Goal: Book appointment/travel/reservation

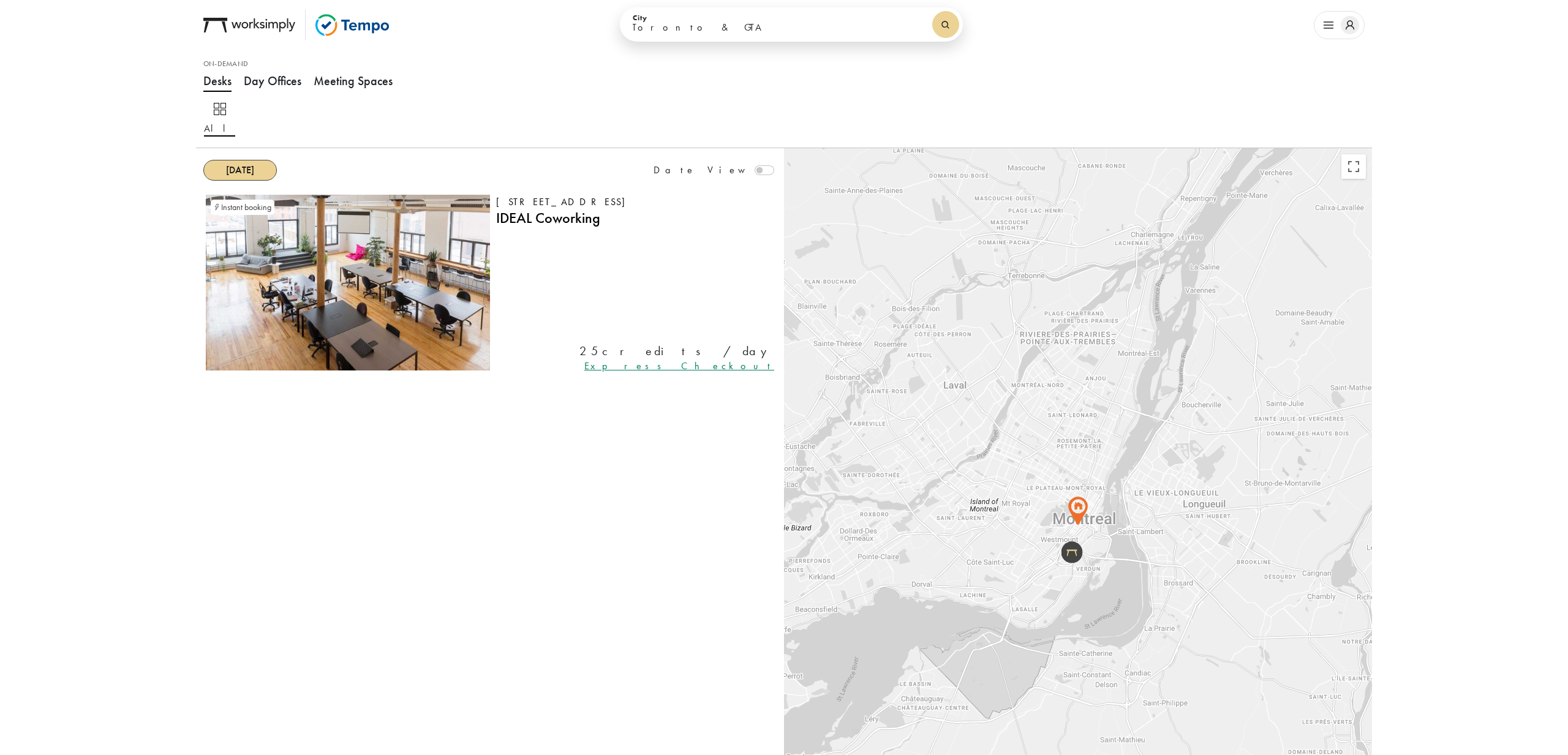
click at [838, 32] on select "[GEOGRAPHIC_DATA] & GTA Kitchener-[GEOGRAPHIC_DATA] [GEOGRAPHIC_DATA] [GEOGRAPH…" at bounding box center [777, 28] width 291 height 21
select select "[GEOGRAPHIC_DATA]"
click at [651, 17] on select "[GEOGRAPHIC_DATA] & GTA Kitchener-[GEOGRAPHIC_DATA] [GEOGRAPHIC_DATA] [GEOGRAPH…" at bounding box center [777, 28] width 291 height 21
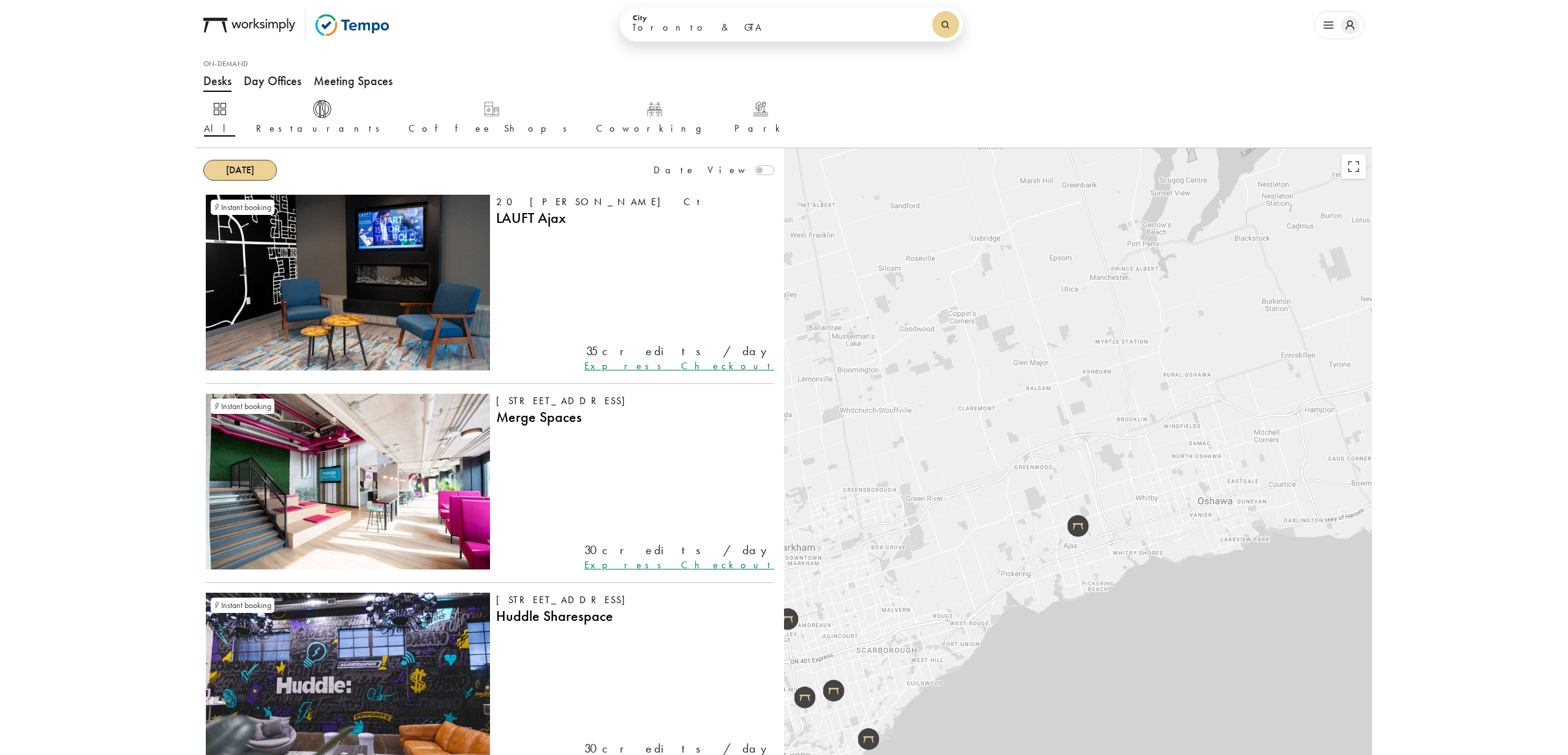
click at [375, 81] on button "Meeting Spaces" at bounding box center [353, 81] width 79 height 37
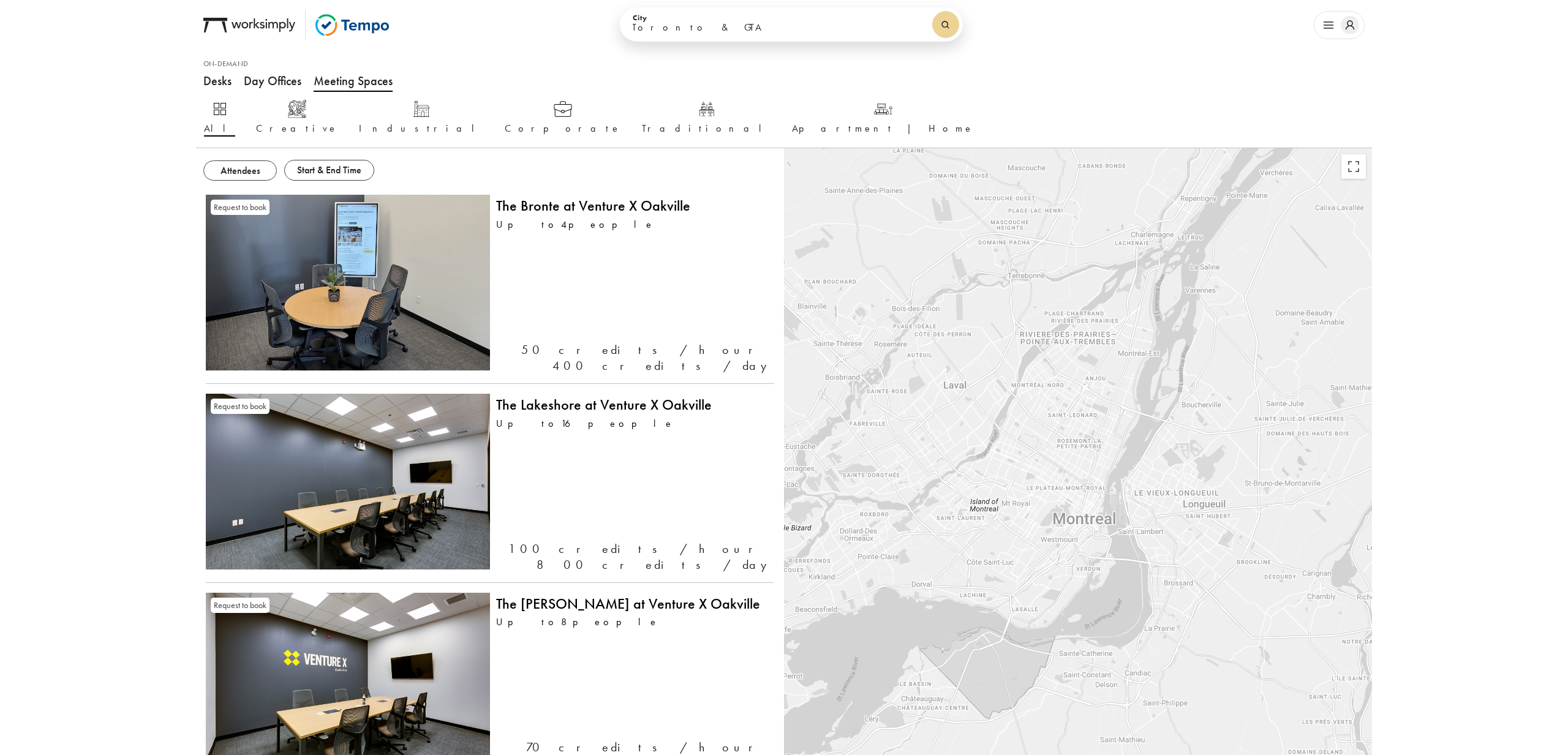
click at [219, 173] on button "Attendees" at bounding box center [240, 171] width 73 height 21
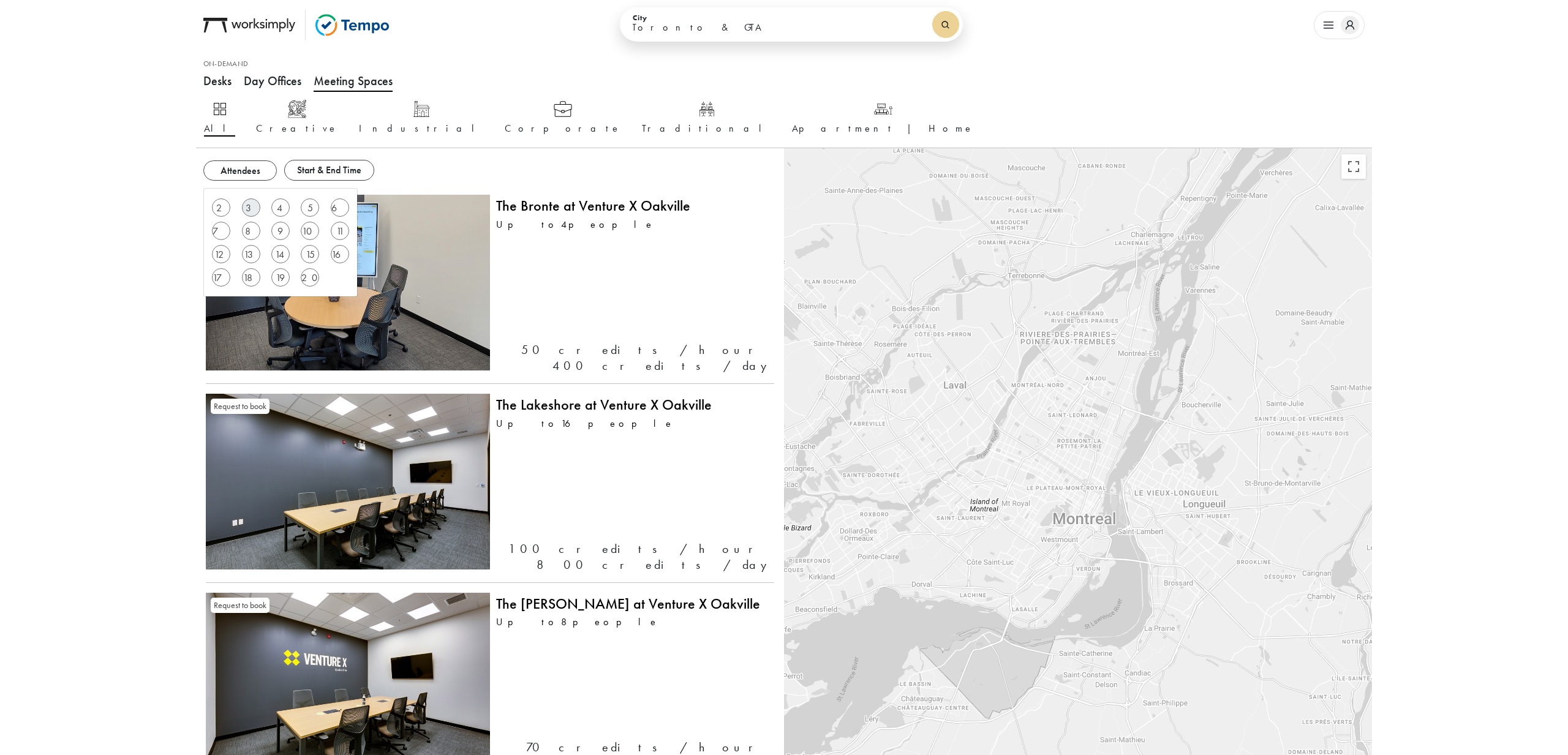
click at [247, 206] on button "3" at bounding box center [250, 207] width 18 height 18
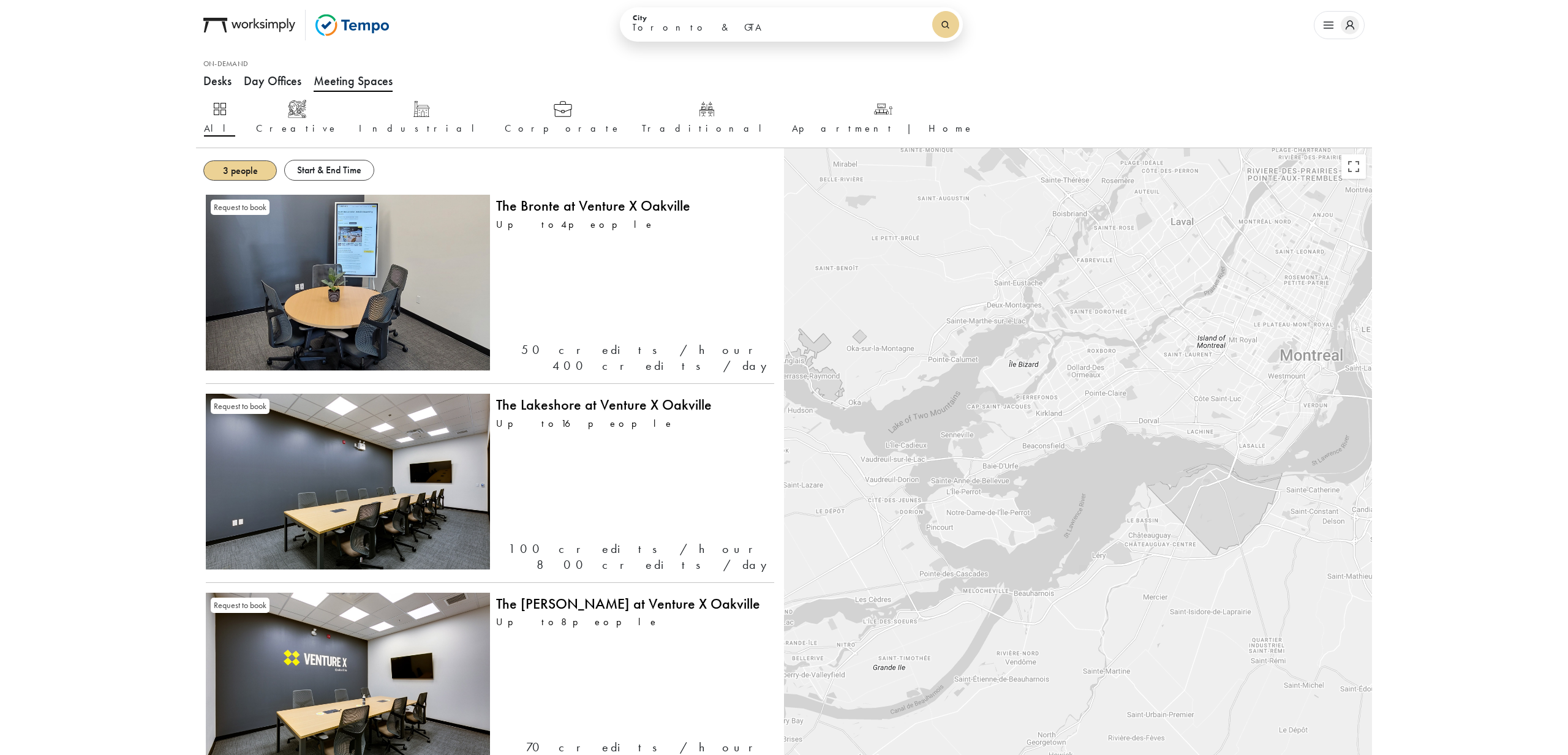
drag, startPoint x: 947, startPoint y: 504, endPoint x: 1175, endPoint y: 340, distance: 280.9
click at [1175, 340] on div at bounding box center [1078, 526] width 588 height 755
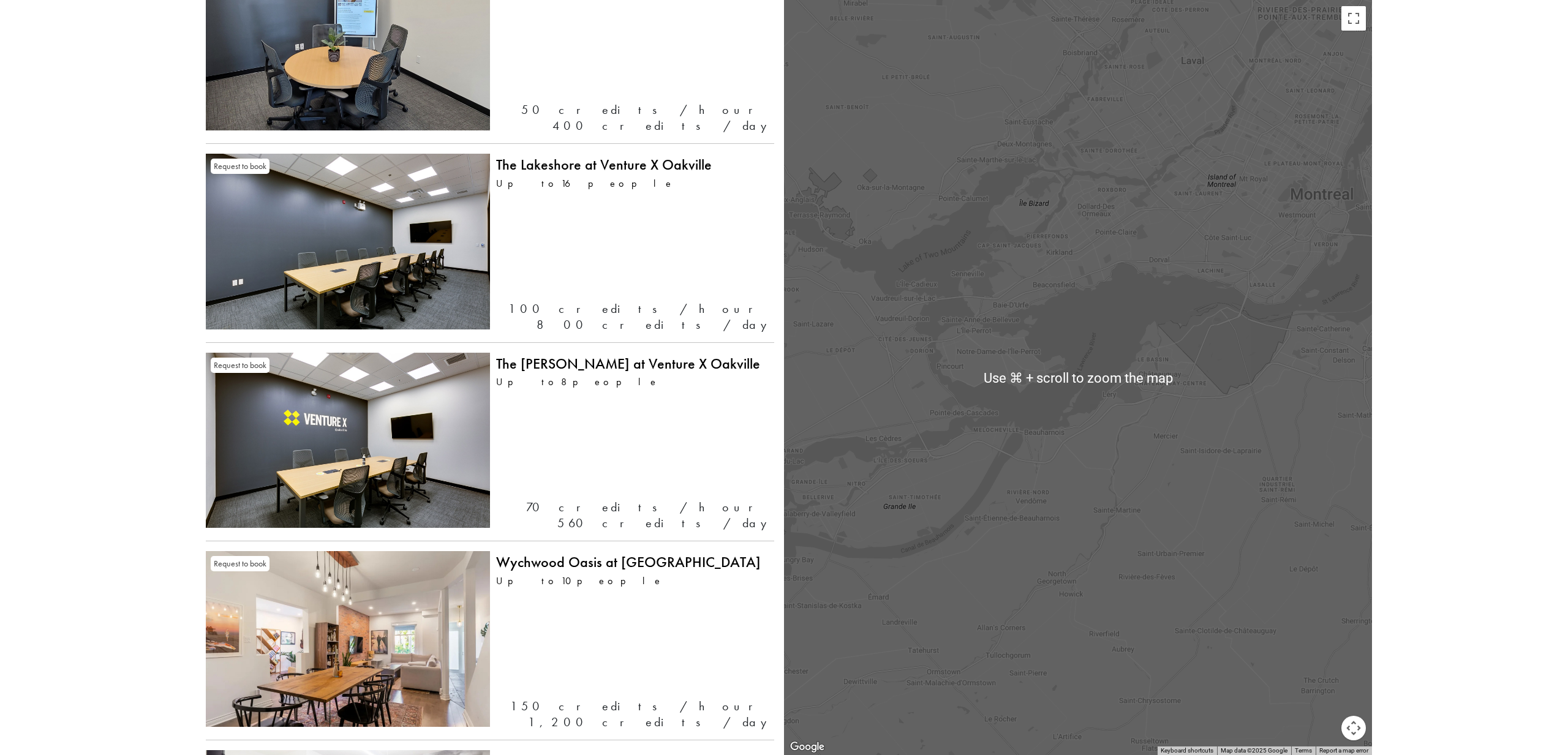
scroll to position [274, 0]
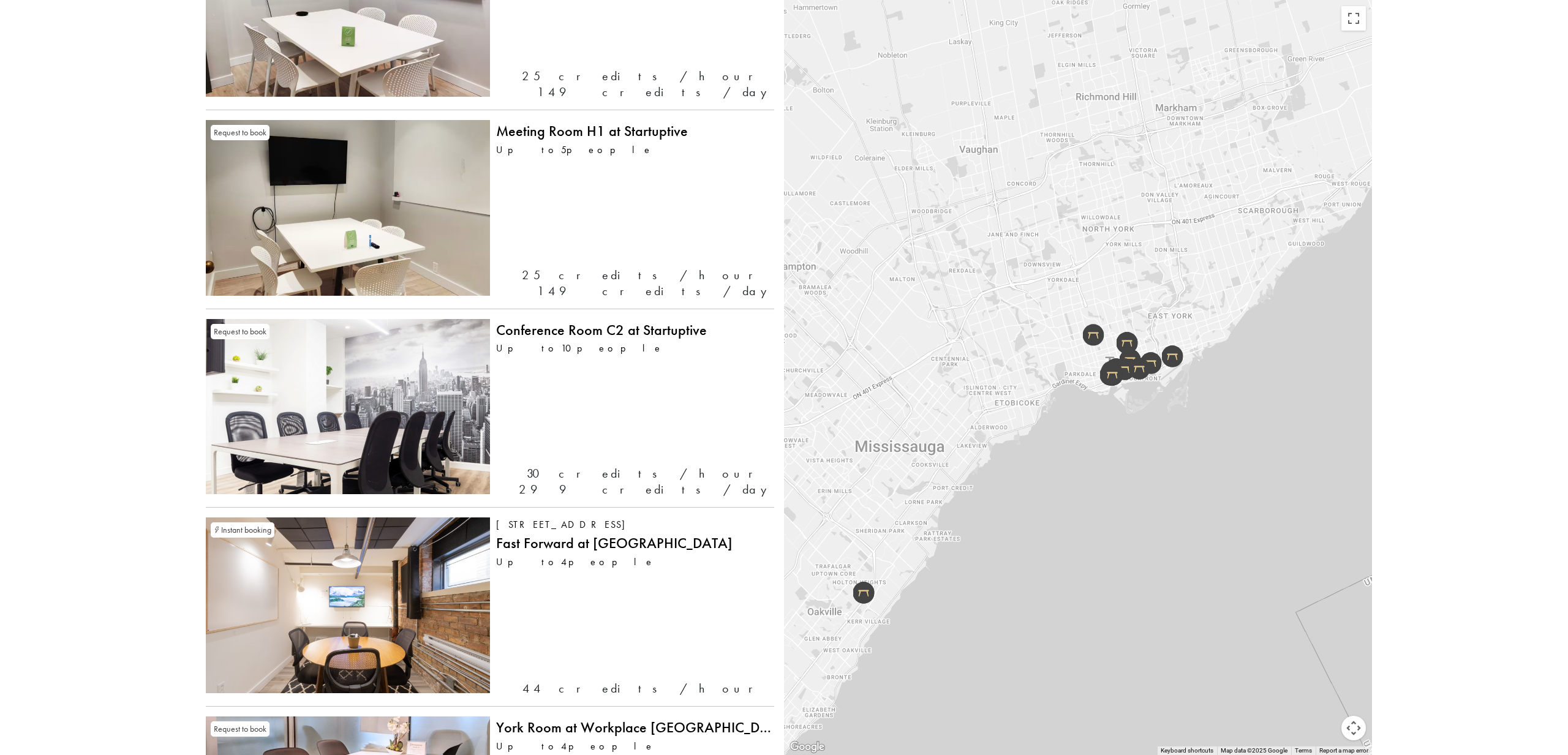
drag, startPoint x: 1337, startPoint y: 217, endPoint x: 1118, endPoint y: 434, distance: 308.3
click at [1118, 434] on div at bounding box center [1078, 378] width 588 height 755
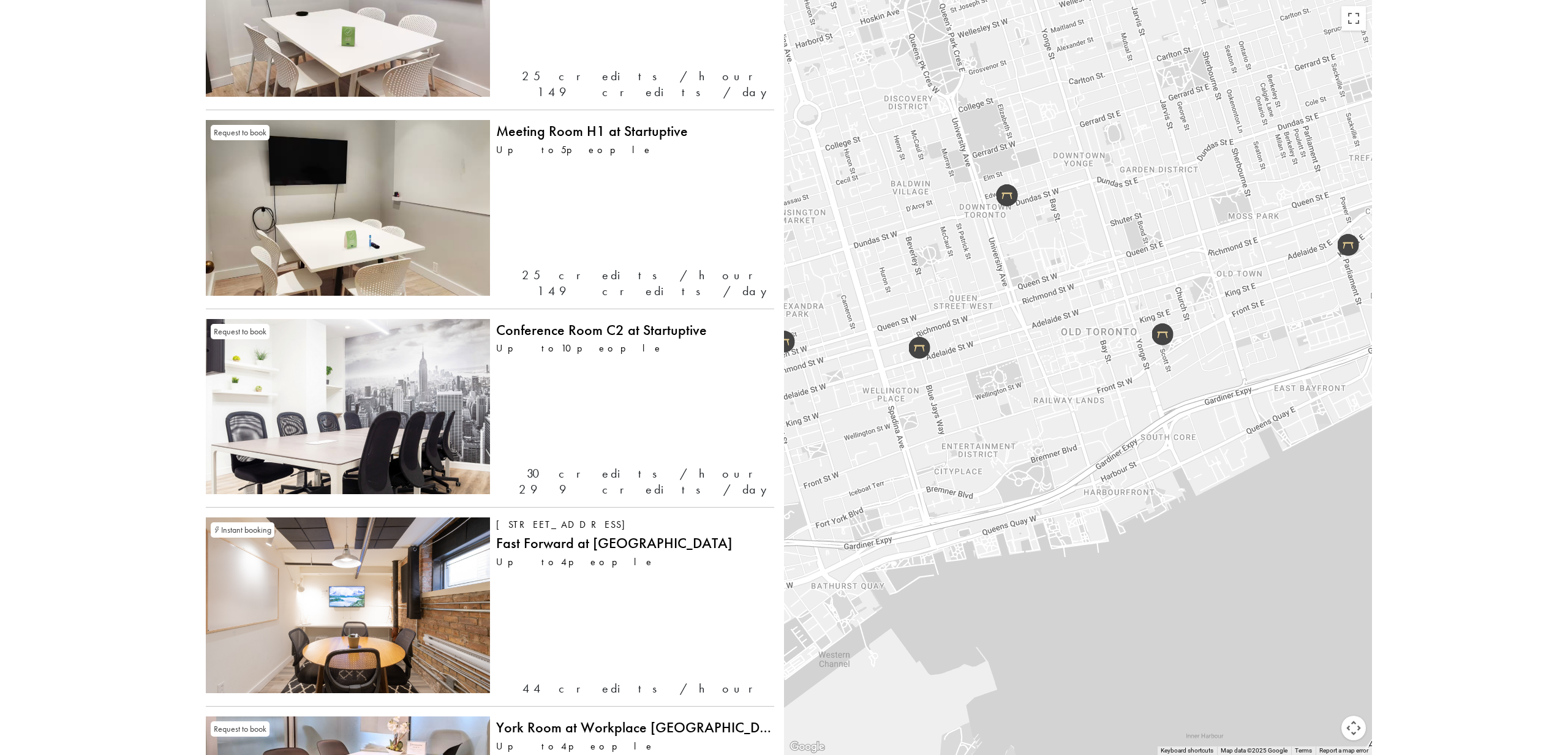
drag, startPoint x: 1138, startPoint y: 216, endPoint x: 1130, endPoint y: 339, distance: 123.3
click at [1130, 339] on div at bounding box center [1078, 378] width 588 height 755
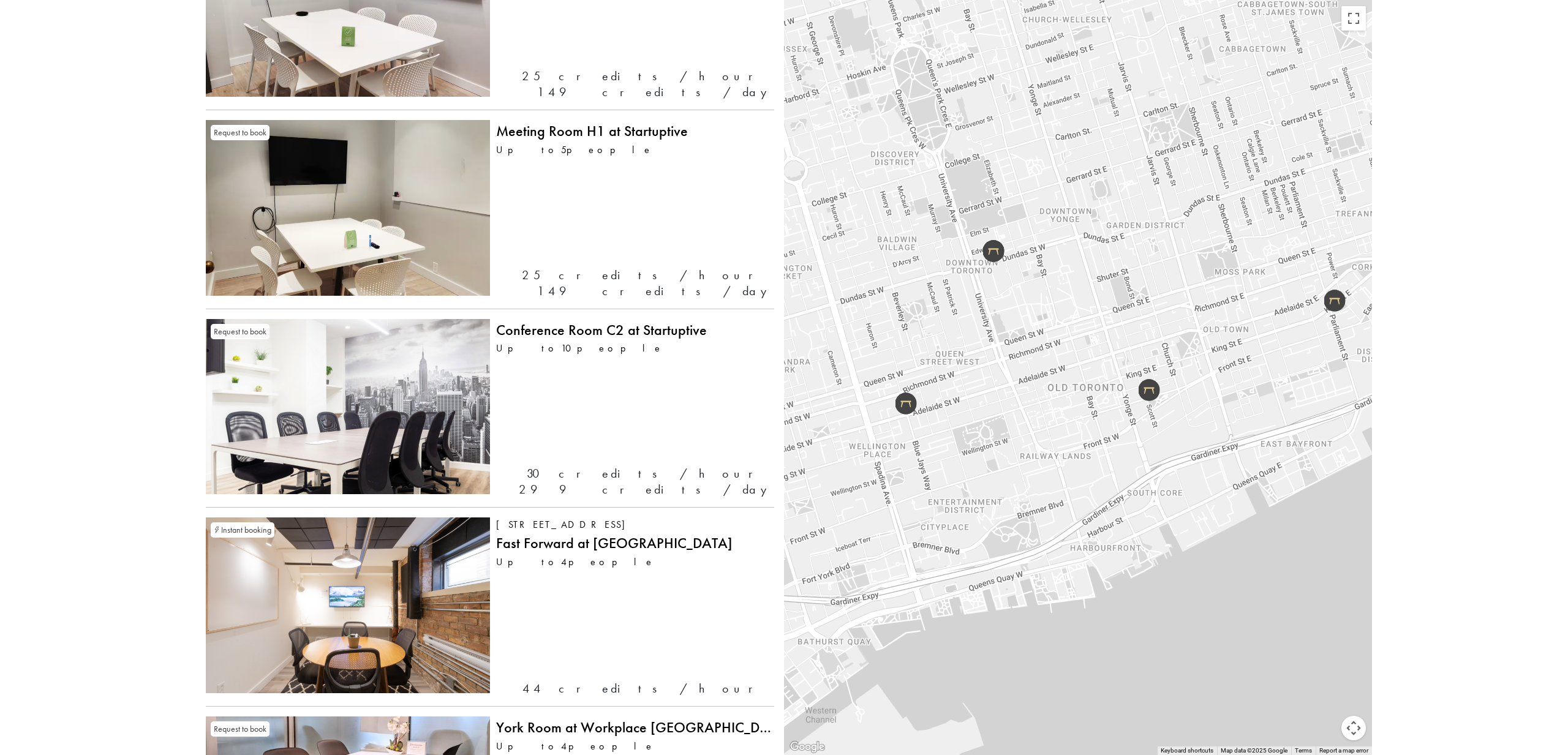
drag, startPoint x: 1076, startPoint y: 343, endPoint x: 1063, endPoint y: 400, distance: 58.5
click at [1063, 400] on div at bounding box center [1078, 378] width 588 height 755
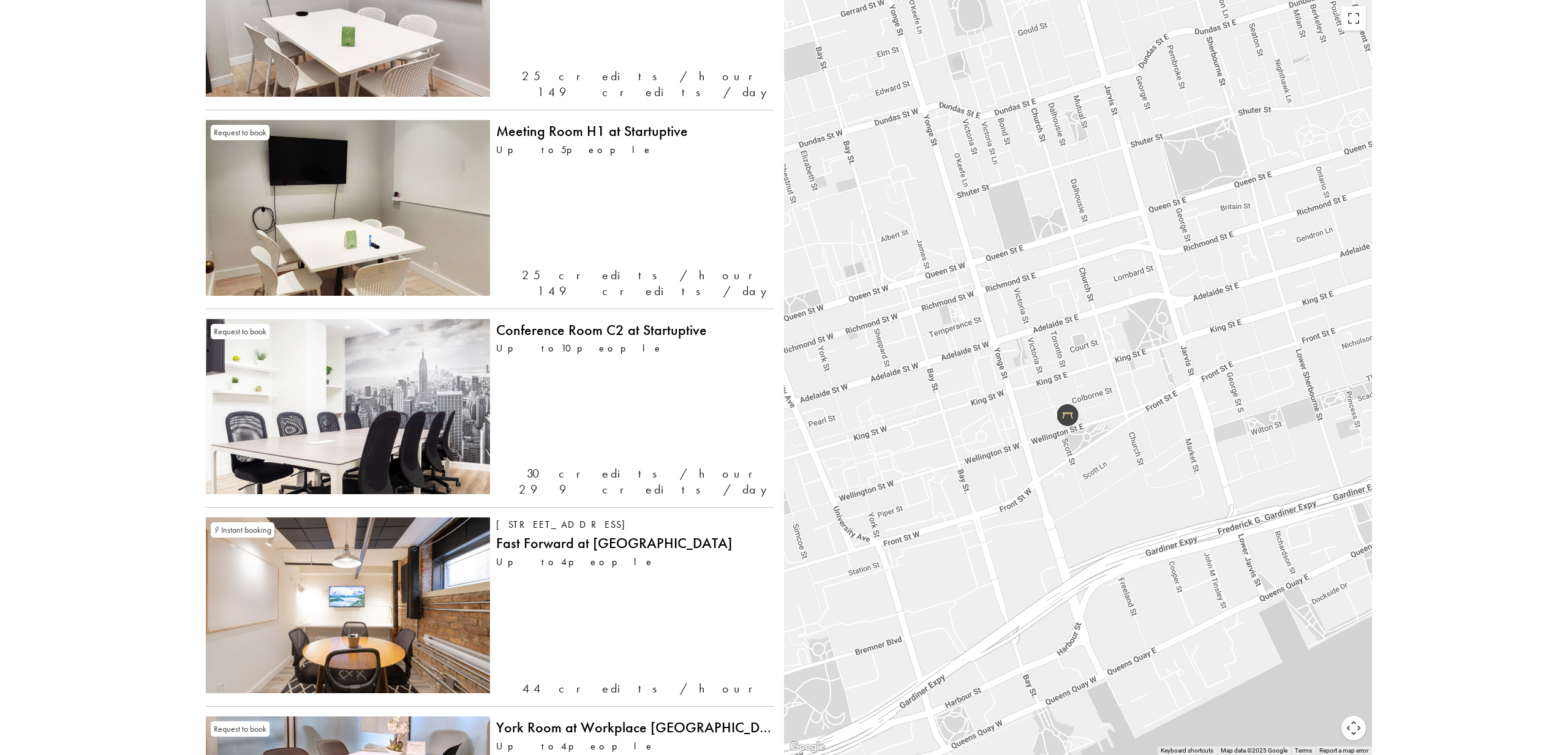
drag, startPoint x: 1148, startPoint y: 370, endPoint x: 979, endPoint y: 405, distance: 172.6
click at [979, 405] on div at bounding box center [1078, 378] width 588 height 755
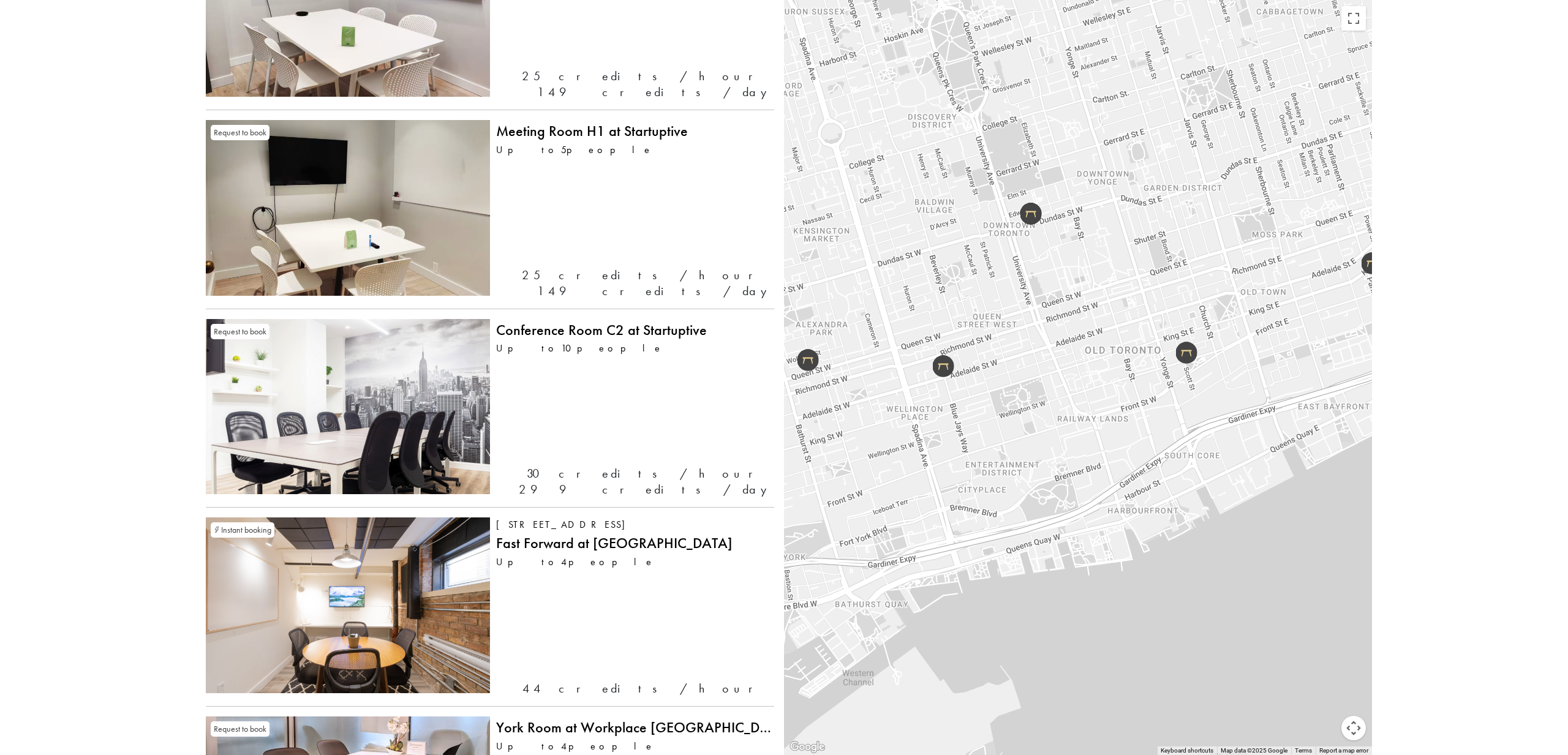
drag, startPoint x: 1218, startPoint y: 395, endPoint x: 1281, endPoint y: 340, distance: 83.6
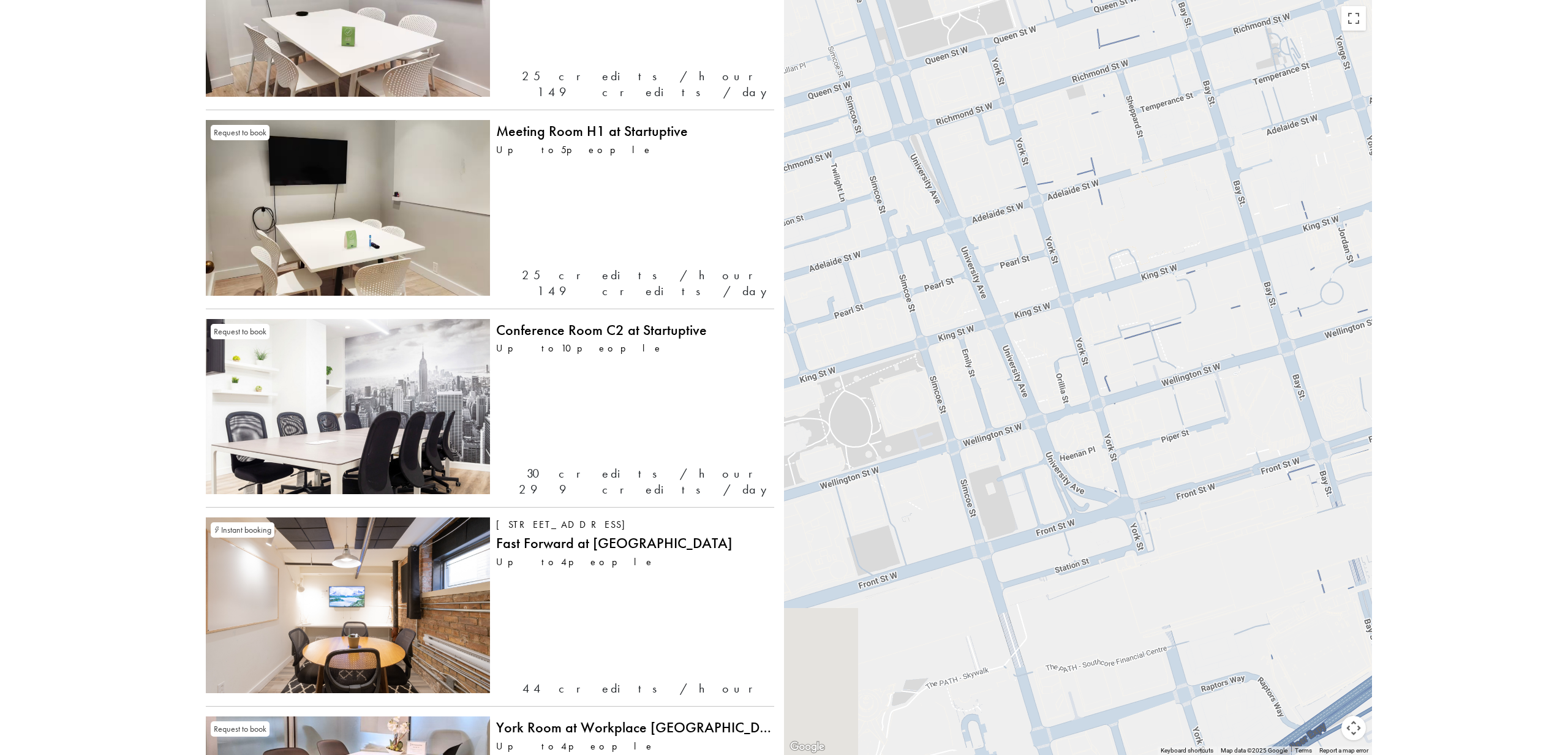
drag, startPoint x: 1092, startPoint y: 452, endPoint x: 1310, endPoint y: 368, distance: 233.6
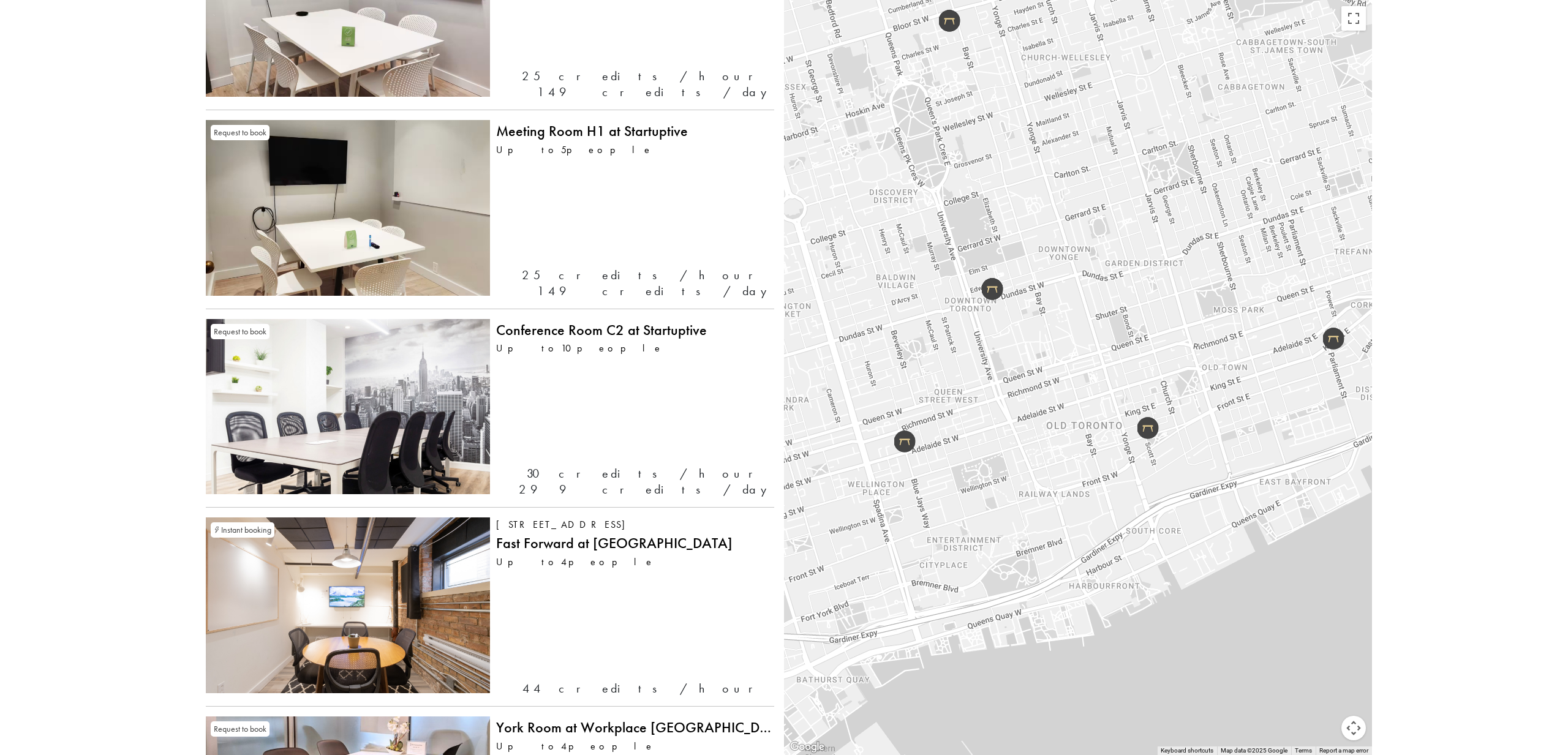
drag, startPoint x: 1324, startPoint y: 370, endPoint x: 1111, endPoint y: 460, distance: 231.2
click at [1111, 460] on div at bounding box center [1078, 378] width 588 height 755
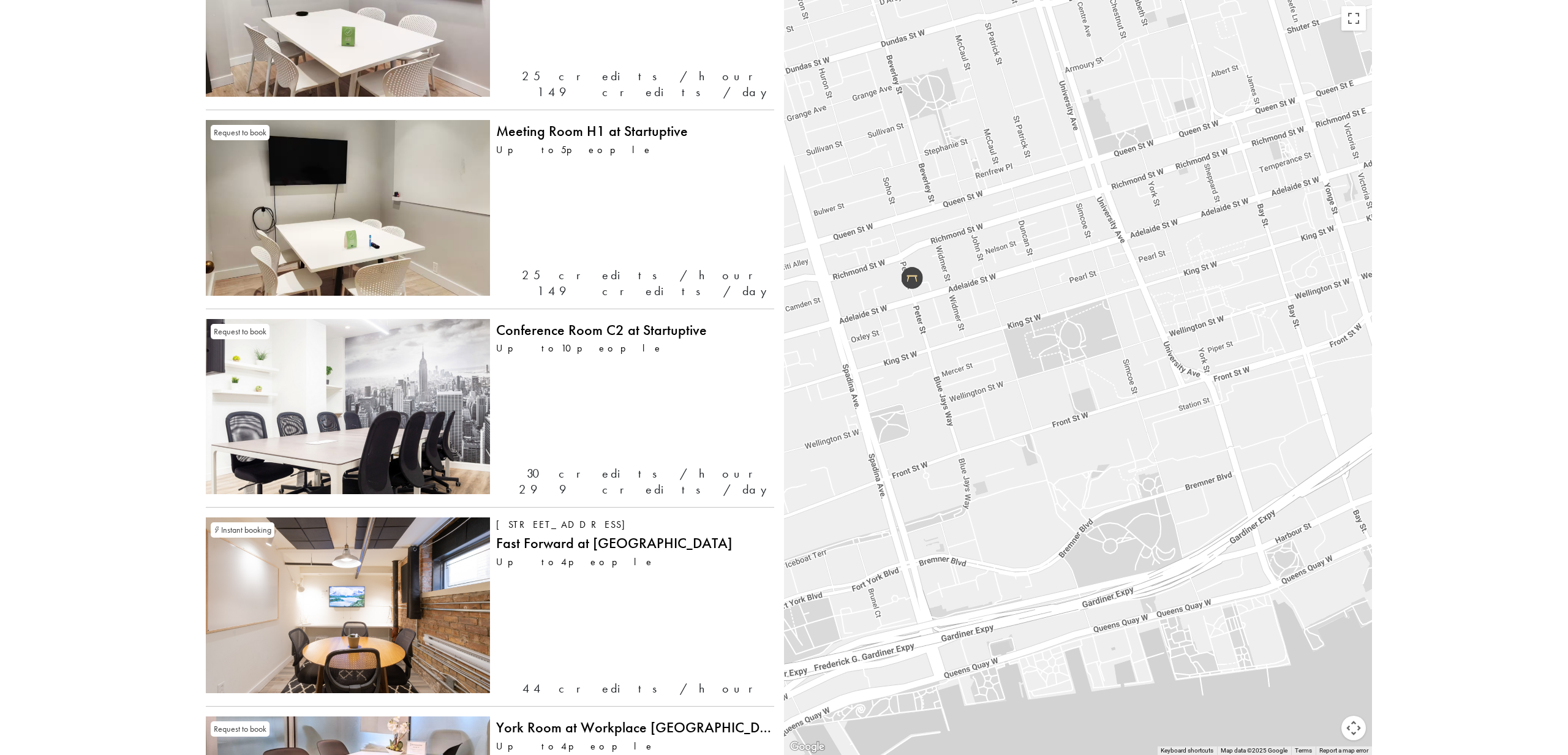
drag, startPoint x: 976, startPoint y: 497, endPoint x: 1197, endPoint y: 313, distance: 287.6
click at [1197, 313] on div at bounding box center [1078, 378] width 588 height 755
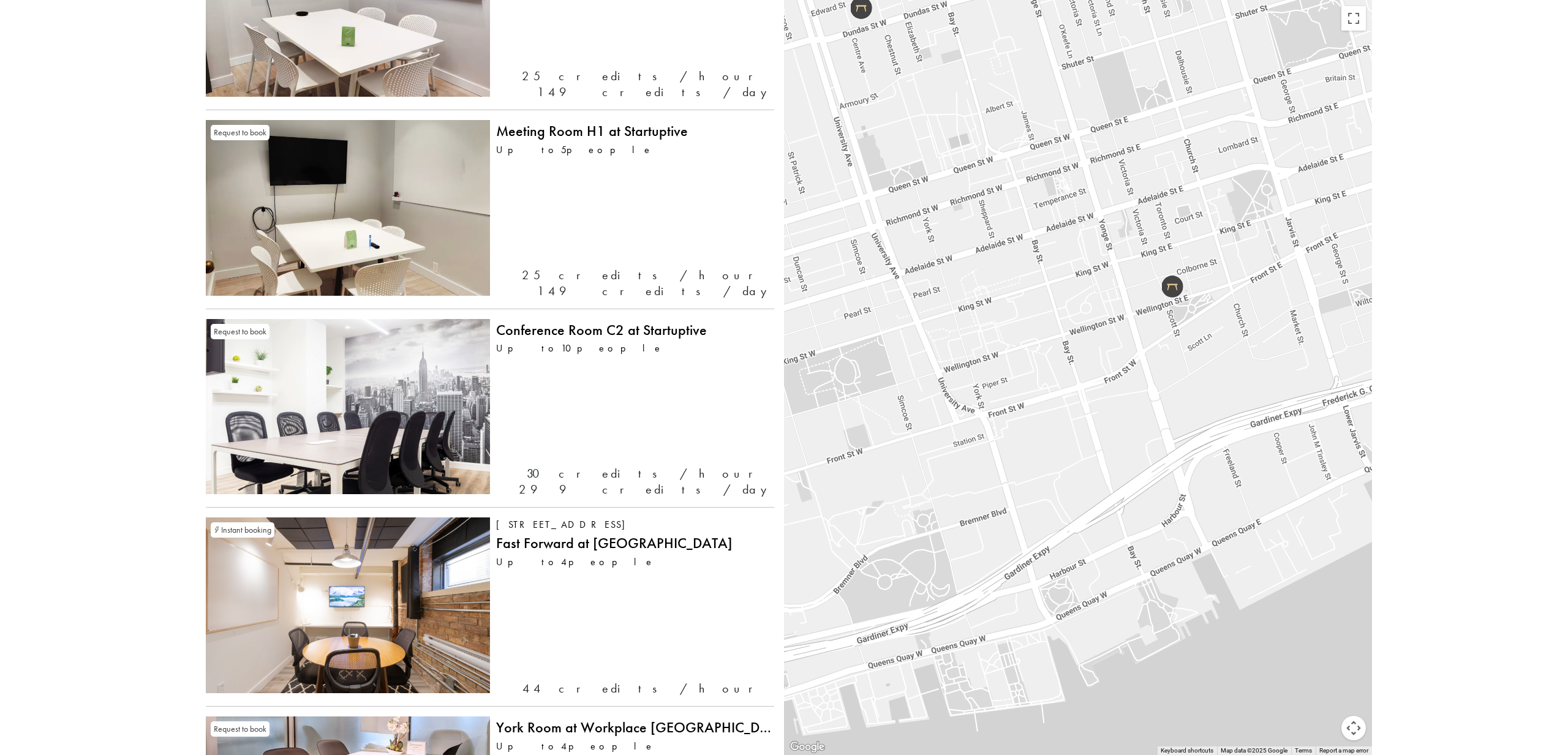
drag, startPoint x: 1191, startPoint y: 350, endPoint x: 851, endPoint y: 436, distance: 350.7
click at [851, 436] on div at bounding box center [1078, 378] width 588 height 755
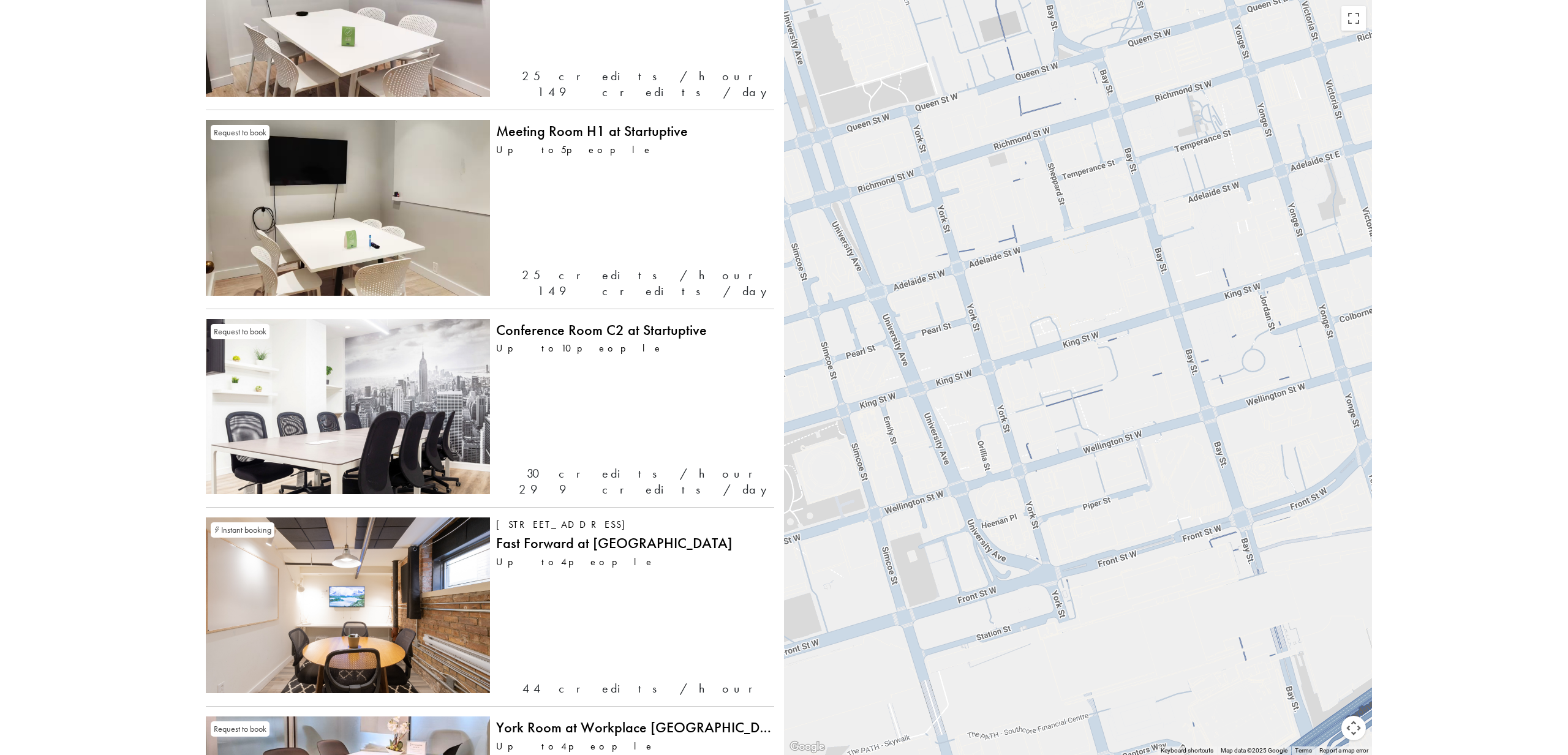
drag, startPoint x: 956, startPoint y: 475, endPoint x: 1145, endPoint y: 520, distance: 194.3
click at [1145, 520] on div at bounding box center [1078, 378] width 588 height 755
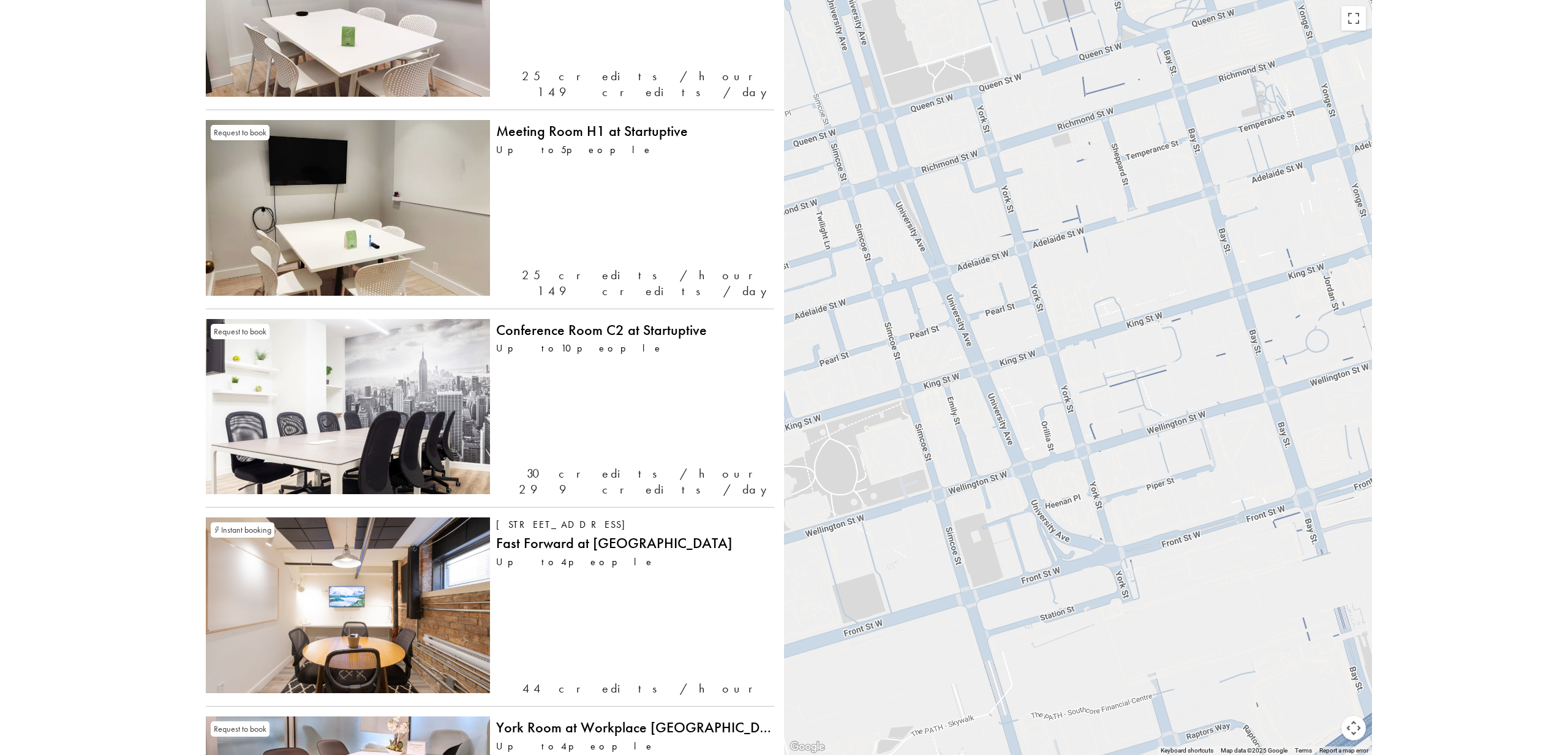
drag, startPoint x: 1070, startPoint y: 455, endPoint x: 1135, endPoint y: 433, distance: 68.6
click at [1135, 433] on div at bounding box center [1078, 378] width 588 height 755
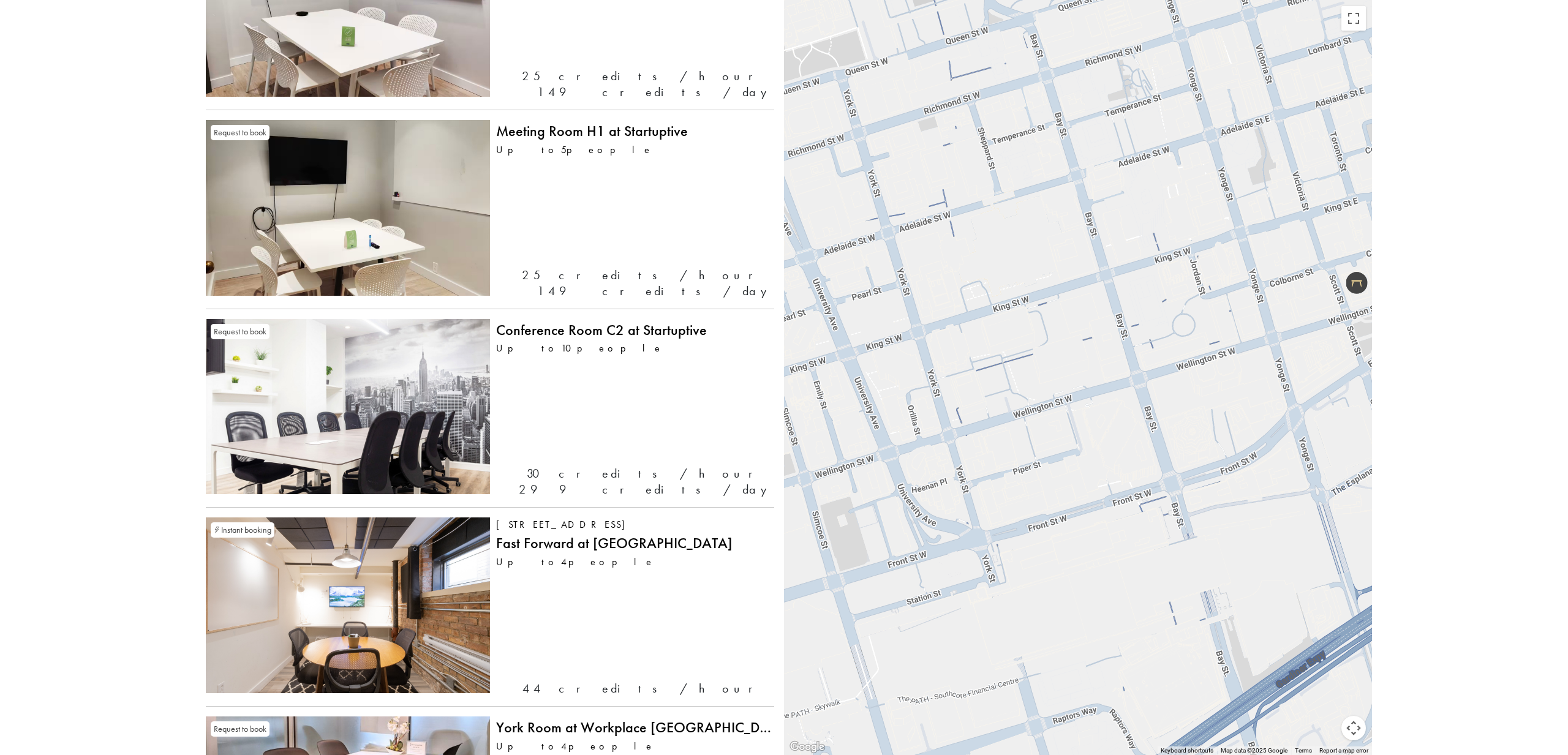
drag, startPoint x: 1227, startPoint y: 416, endPoint x: 1092, endPoint y: 400, distance: 135.9
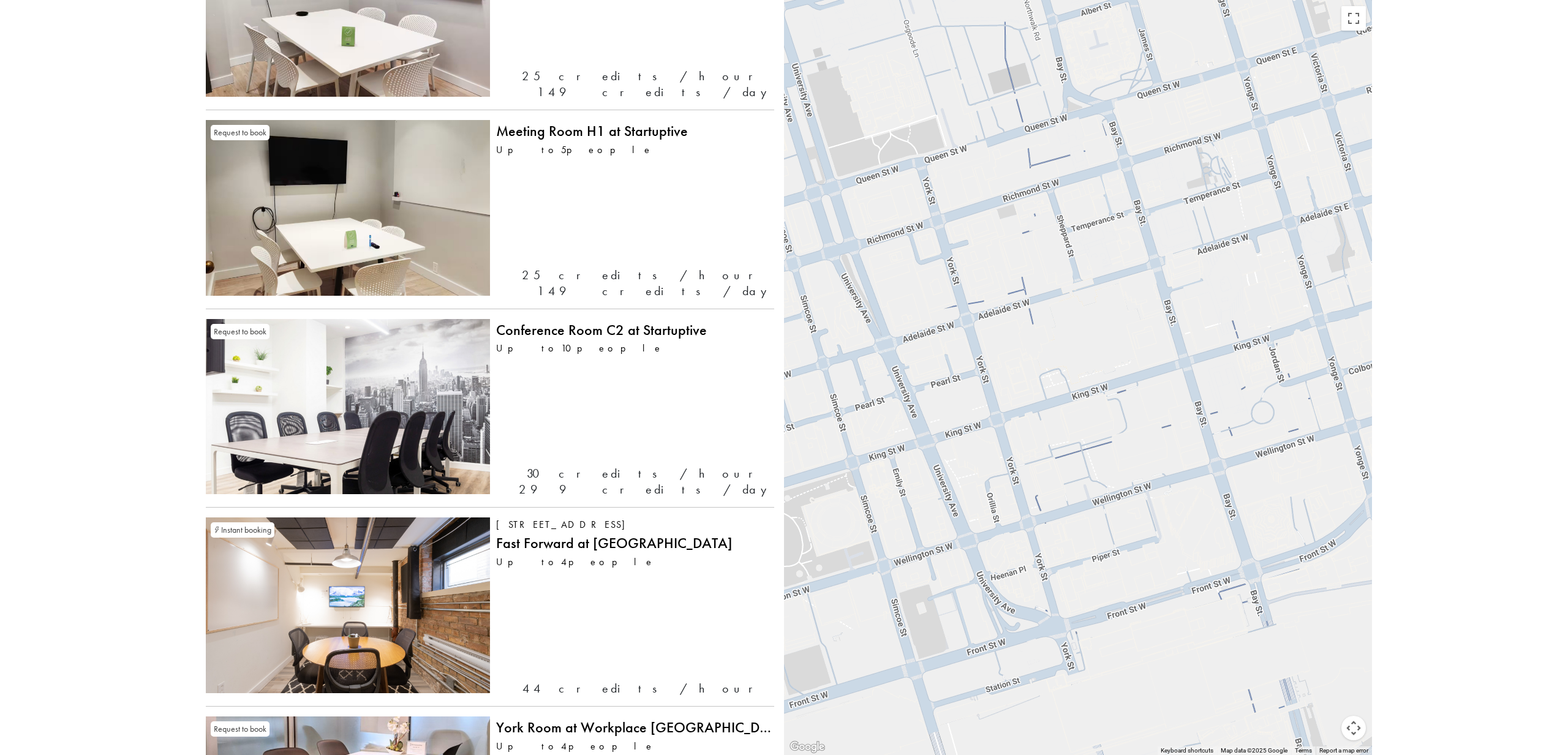
drag, startPoint x: 910, startPoint y: 328, endPoint x: 990, endPoint y: 416, distance: 118.9
click at [990, 416] on div at bounding box center [1078, 378] width 588 height 755
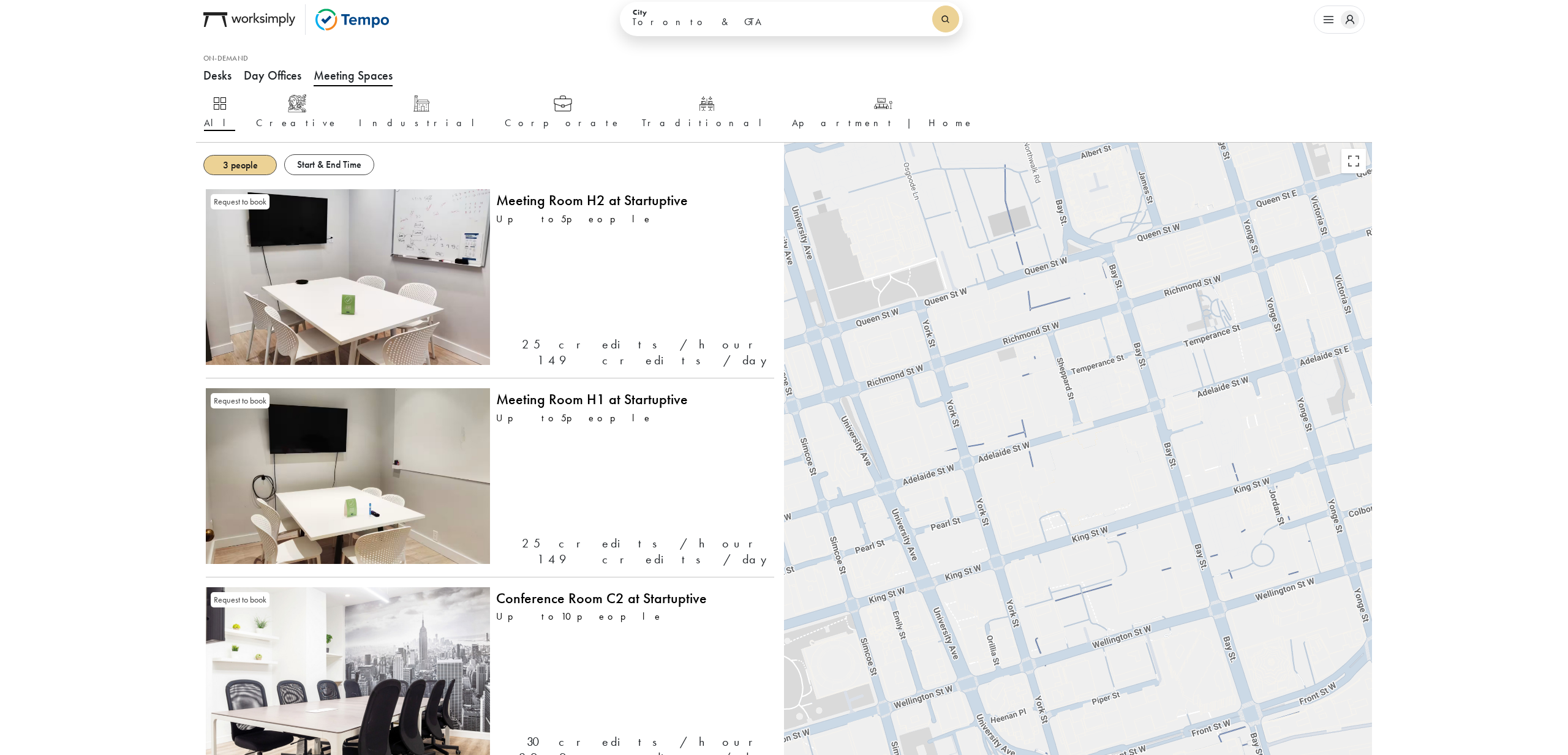
scroll to position [0, 0]
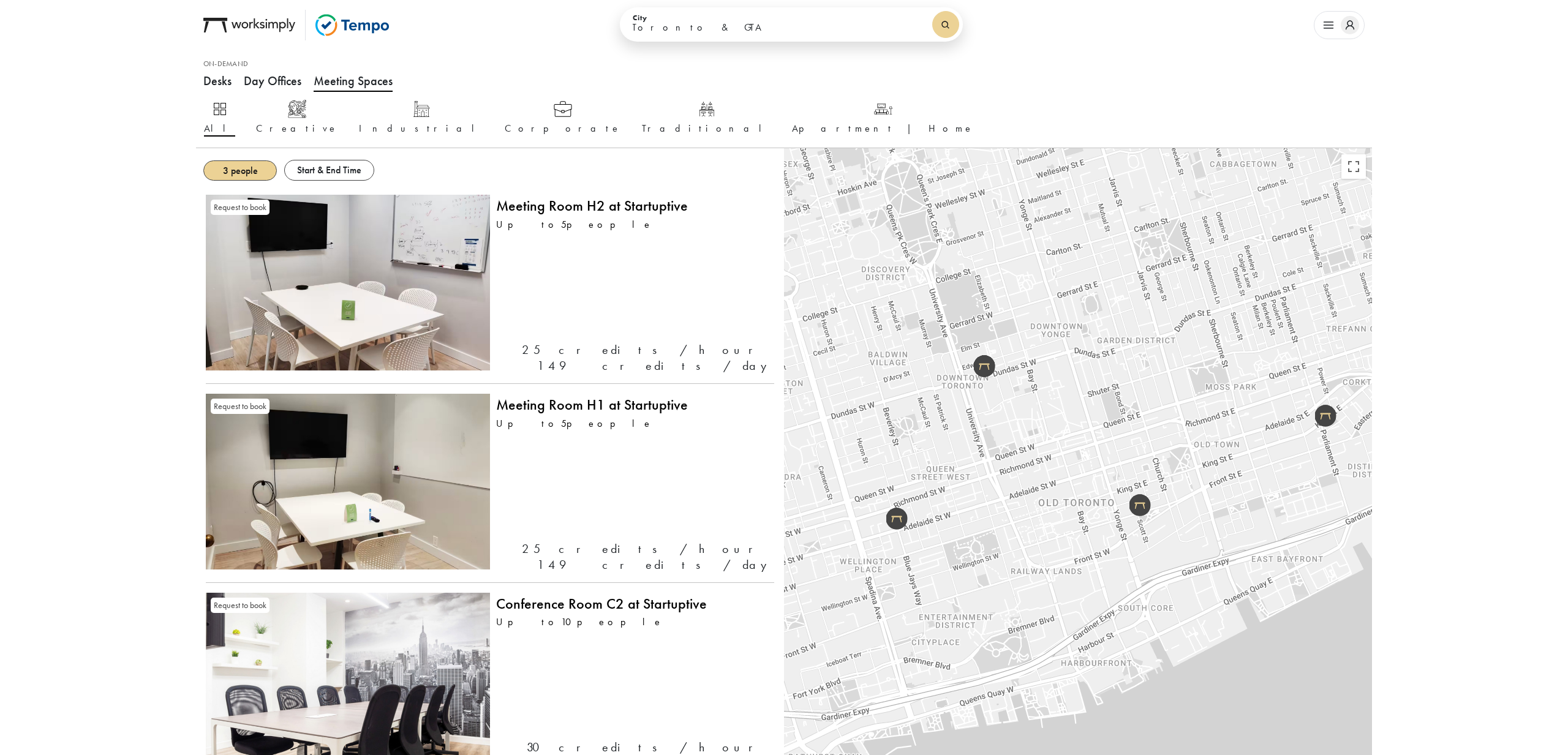
click at [274, 75] on button "Day Offices" at bounding box center [272, 81] width 58 height 37
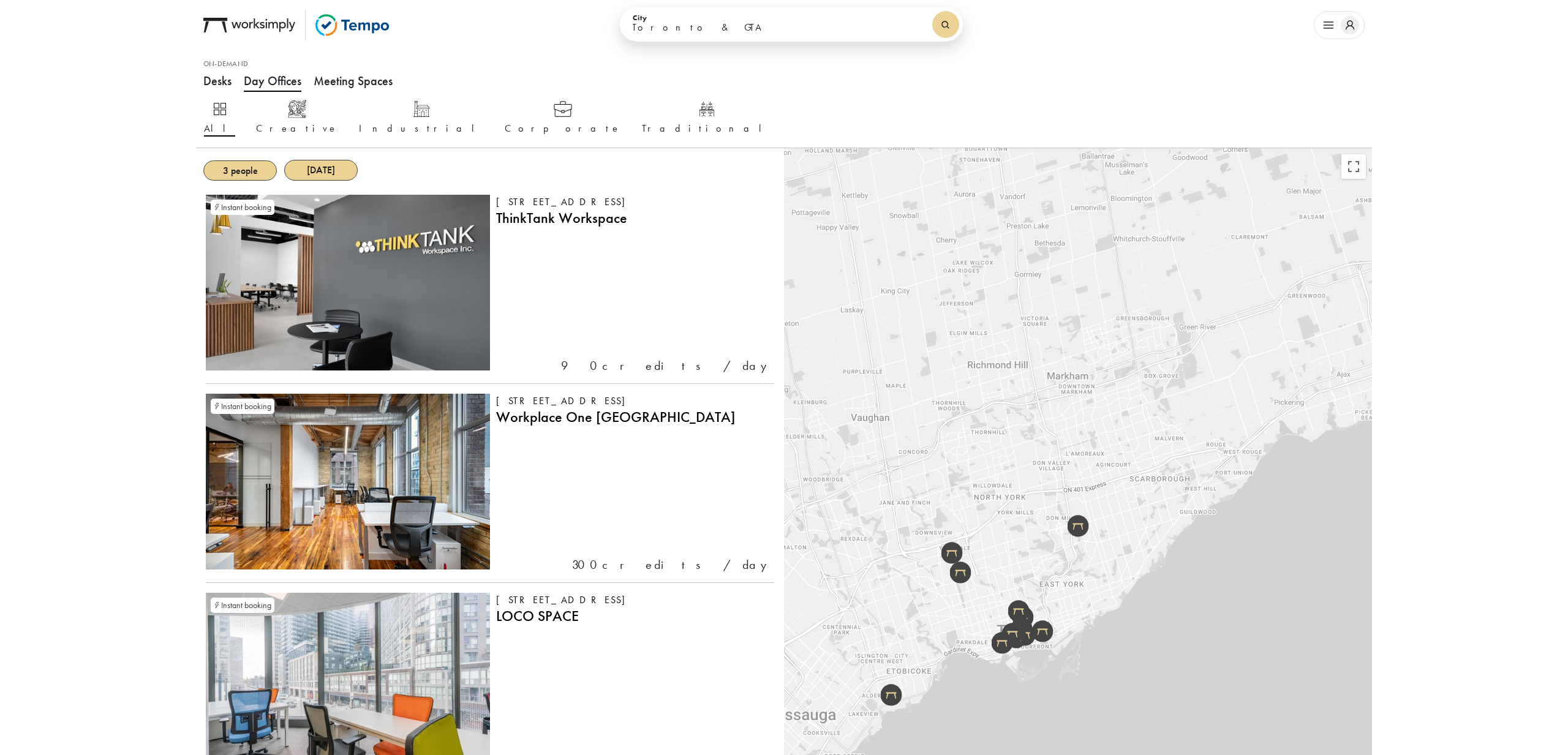
click at [369, 77] on button "Meeting Spaces" at bounding box center [353, 81] width 79 height 37
